Goal: Book appointment/travel/reservation

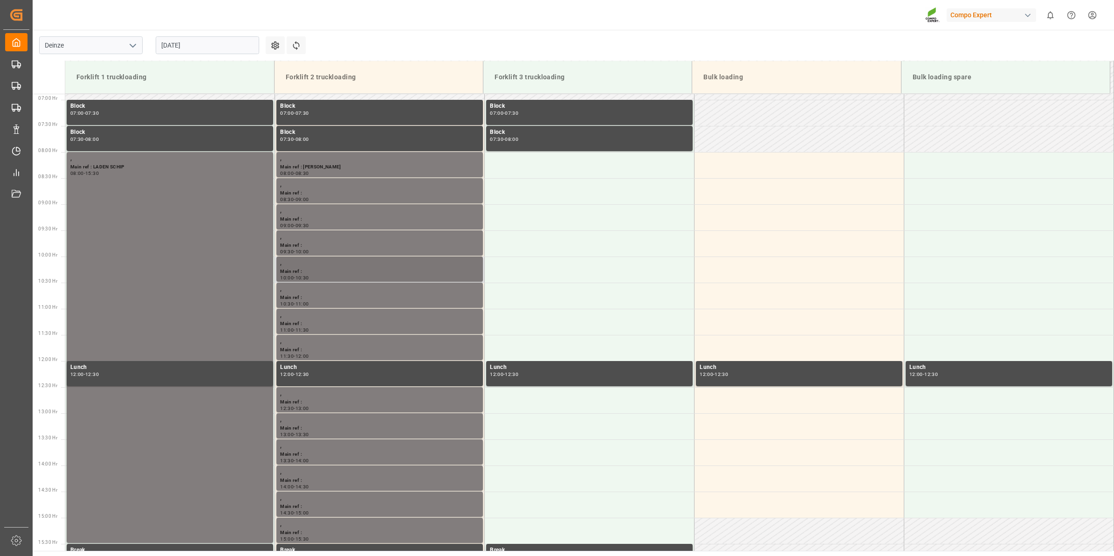
scroll to position [418, 0]
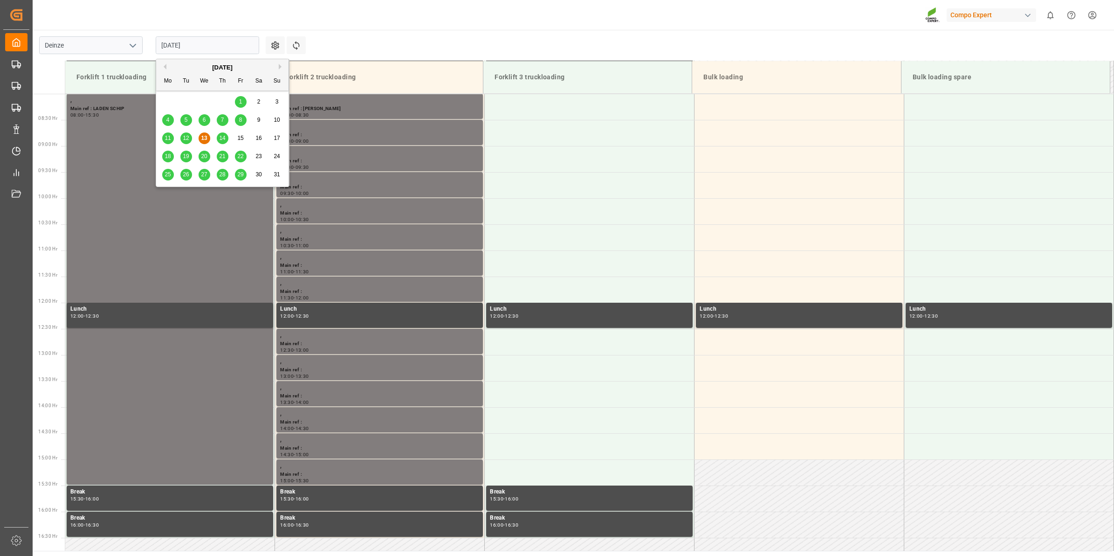
click at [194, 42] on input "[DATE]" at bounding box center [207, 45] width 103 height 18
click at [220, 140] on span "14" at bounding box center [222, 138] width 6 height 7
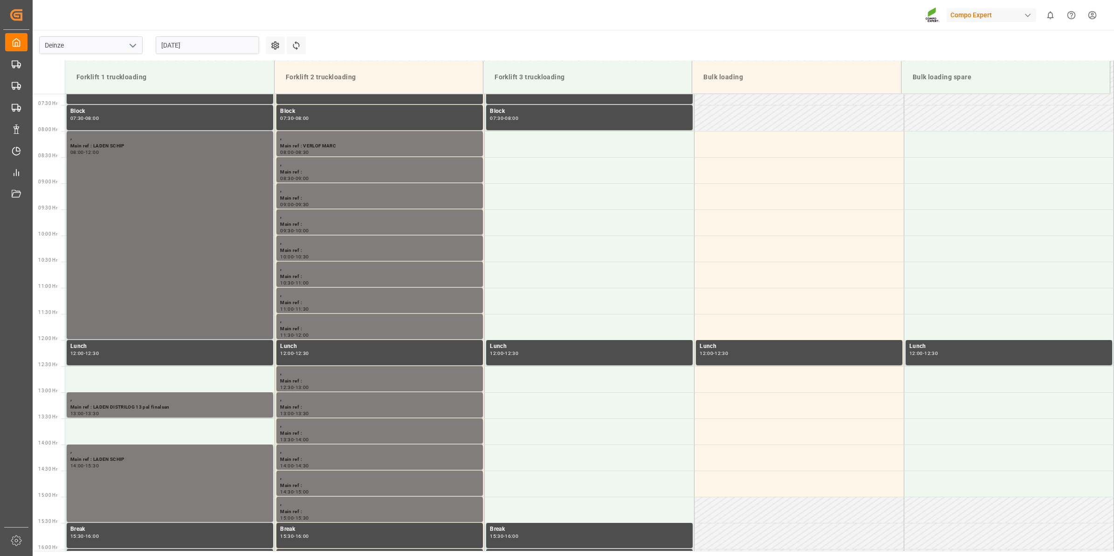
scroll to position [359, 0]
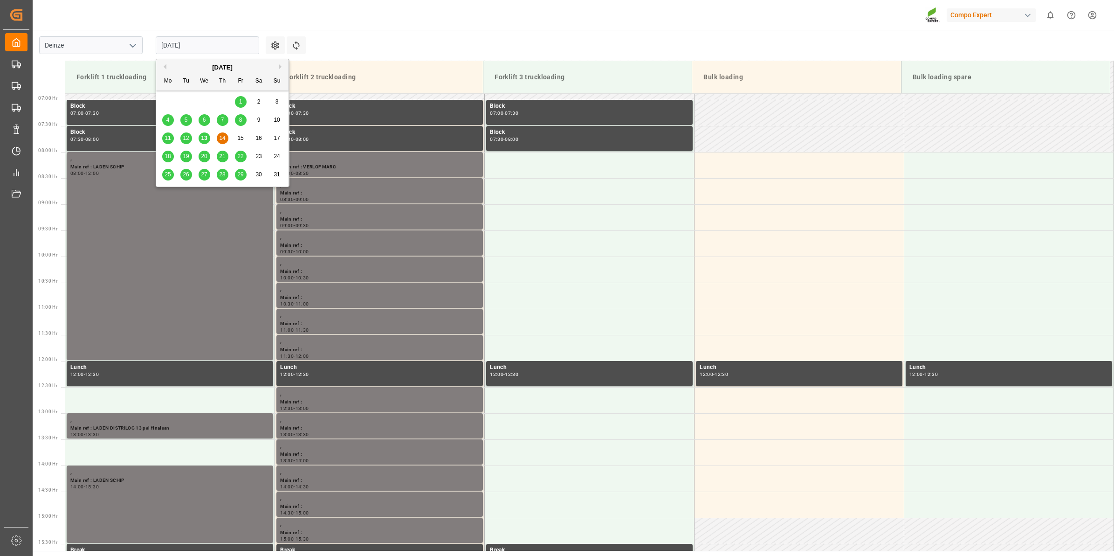
click at [192, 42] on input "[DATE]" at bounding box center [207, 45] width 103 height 18
click at [165, 159] on span "18" at bounding box center [168, 156] width 6 height 7
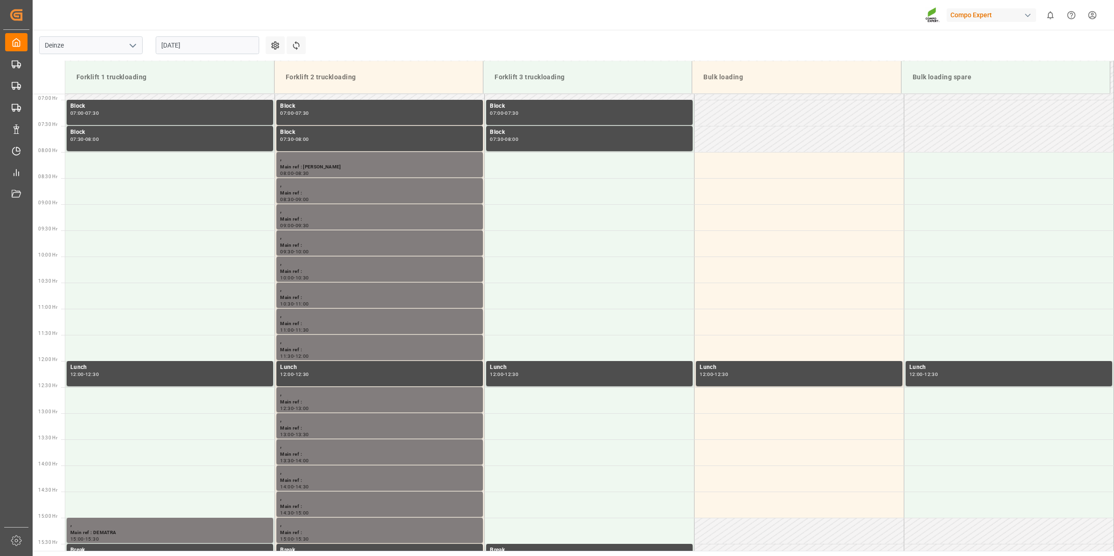
click at [220, 43] on input "[DATE]" at bounding box center [207, 45] width 103 height 18
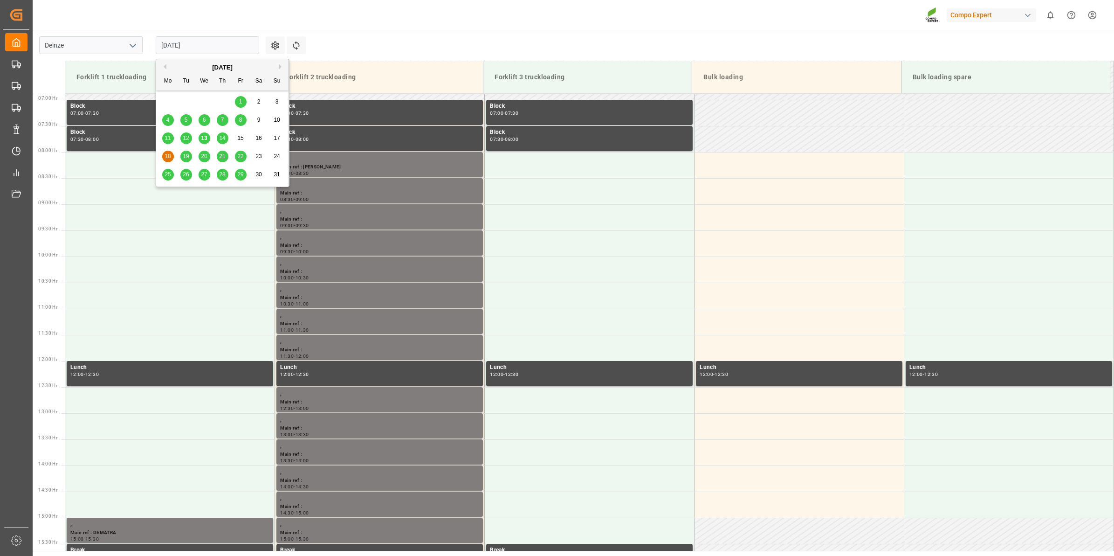
click at [185, 154] on span "19" at bounding box center [186, 156] width 6 height 7
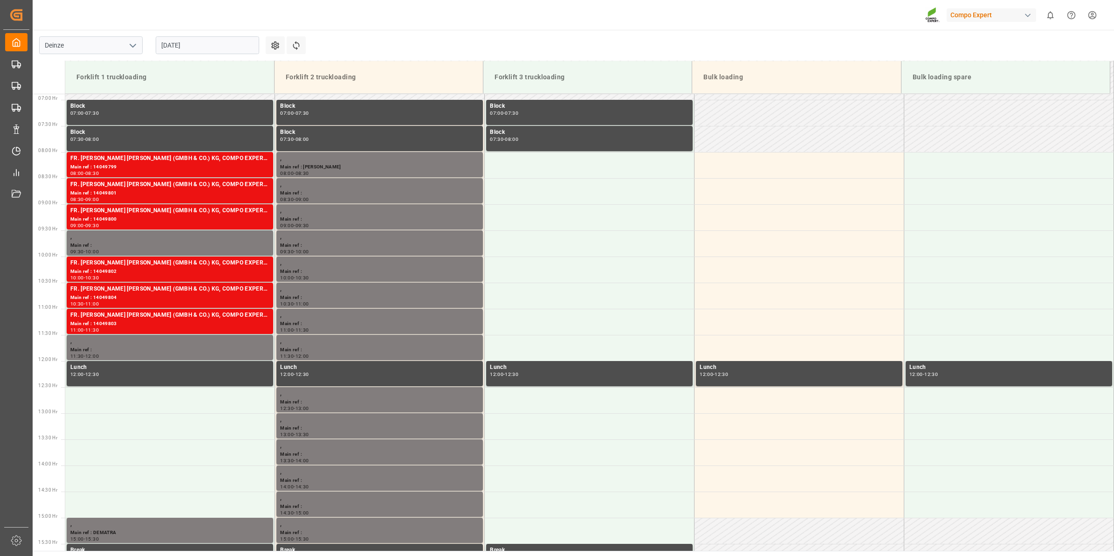
click at [196, 51] on input "[DATE]" at bounding box center [207, 45] width 103 height 18
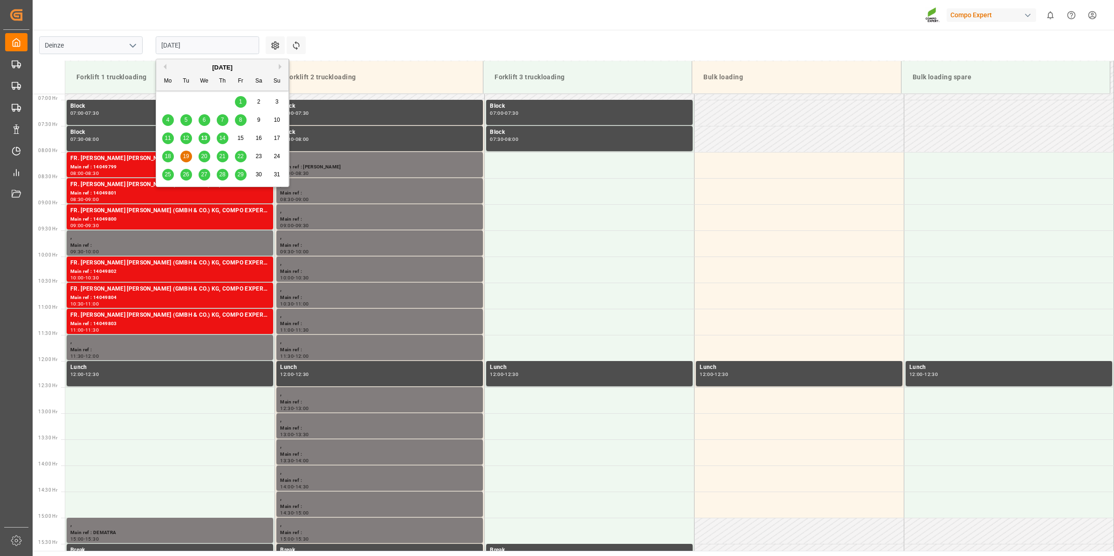
click at [200, 156] on div "20" at bounding box center [205, 156] width 12 height 11
